Goal: Find specific page/section: Find specific page/section

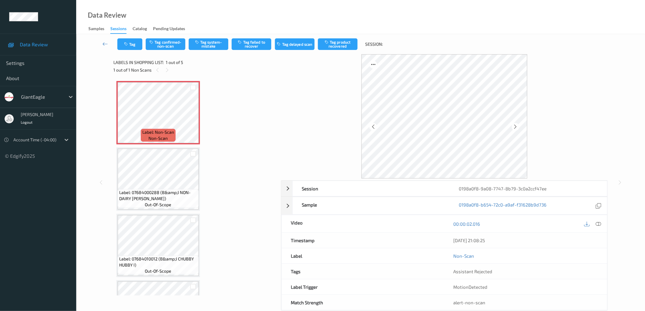
click at [583, 148] on div at bounding box center [444, 116] width 327 height 124
click at [586, 225] on icon at bounding box center [586, 223] width 5 height 5
click at [603, 19] on div "Data Review Samples Sessions Catalog Pending Updates" at bounding box center [360, 17] width 569 height 34
click at [518, 126] on icon at bounding box center [515, 126] width 5 height 5
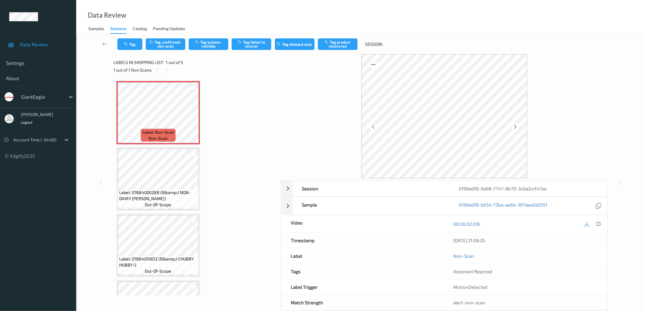
click at [518, 126] on icon at bounding box center [515, 126] width 5 height 5
